Goal: Transaction & Acquisition: Subscribe to service/newsletter

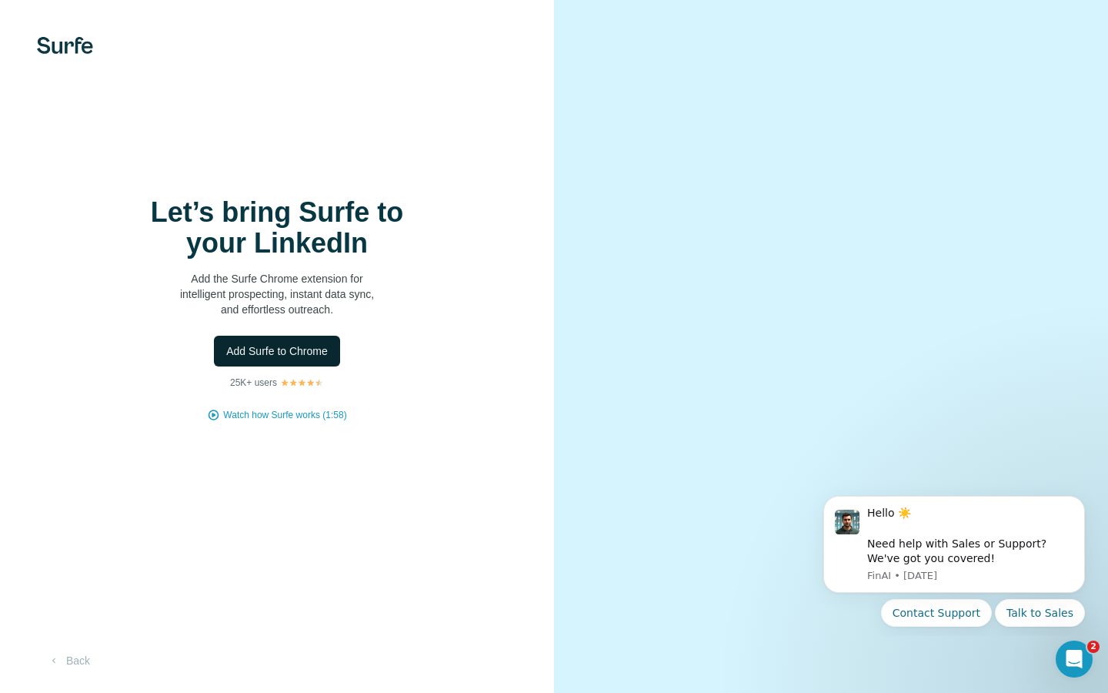
click at [309, 359] on button "Add Surfe to Chrome" at bounding box center [277, 351] width 126 height 31
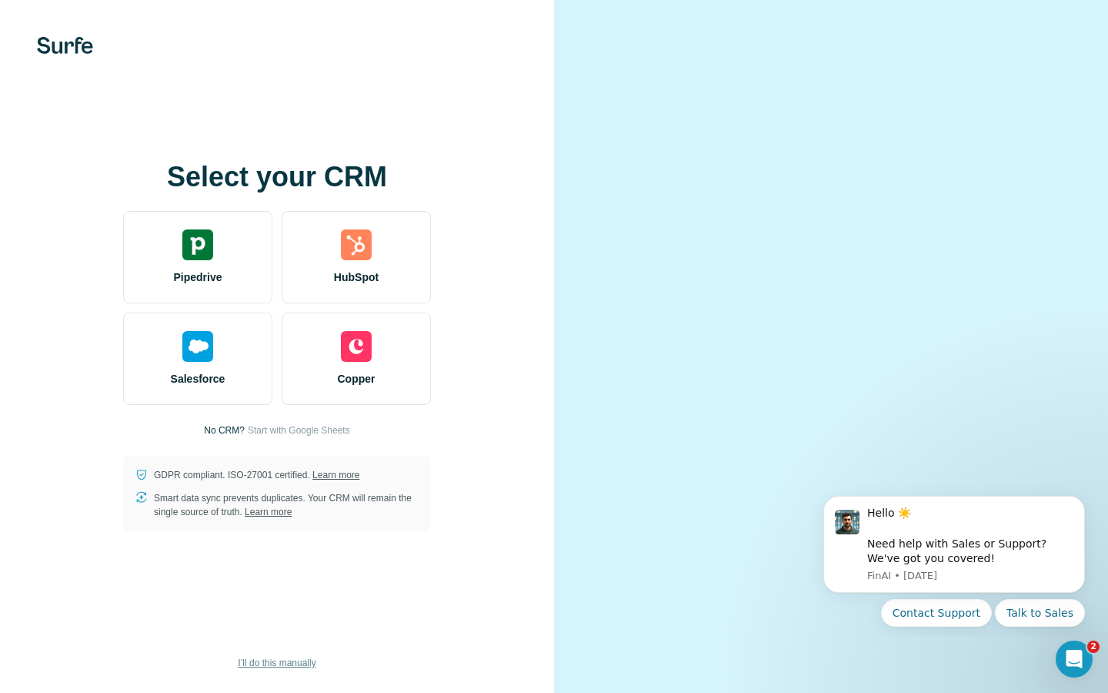
click at [282, 656] on span "I’ll do this manually" at bounding box center [277, 663] width 78 height 14
